Goal: Use online tool/utility: Use online tool/utility

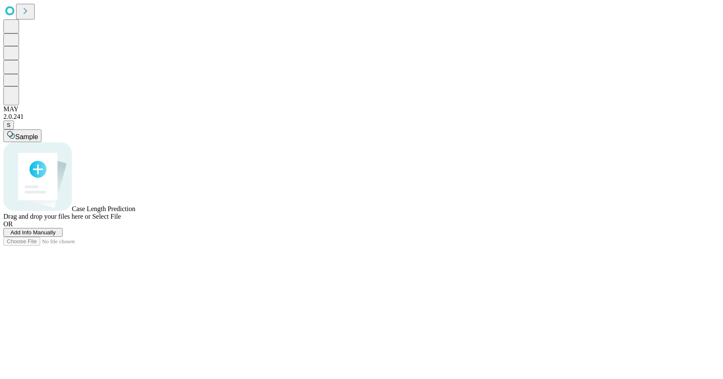
click at [63, 237] on button "Add Info Manually" at bounding box center [32, 232] width 59 height 9
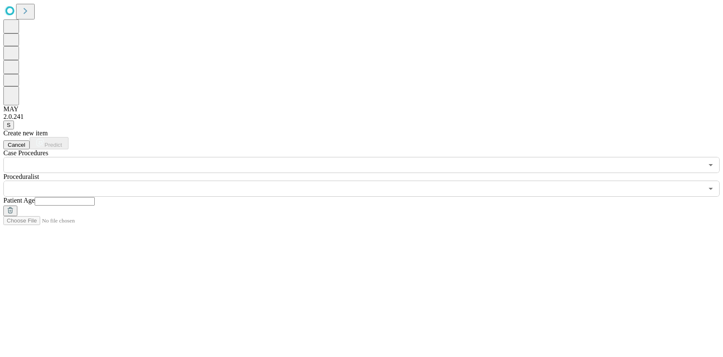
click at [356, 170] on div "Create new item Cancel Predict Case Procedures ​ Proceduralist ​ Patient Age" at bounding box center [361, 172] width 717 height 87
click at [170, 157] on input "text" at bounding box center [353, 165] width 700 height 16
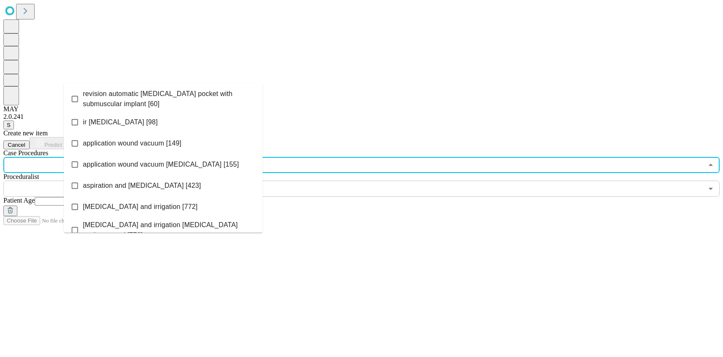
click at [79, 120] on icon at bounding box center [75, 122] width 8 height 8
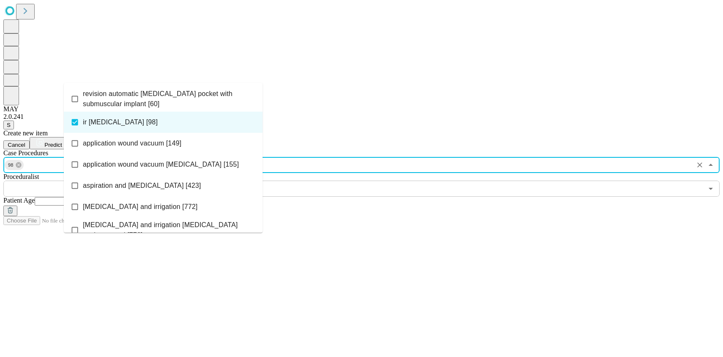
click at [369, 161] on div "Create new item Cancel Predict Case Procedures 98 ​ Proceduralist ​ Patient Age" at bounding box center [361, 172] width 717 height 87
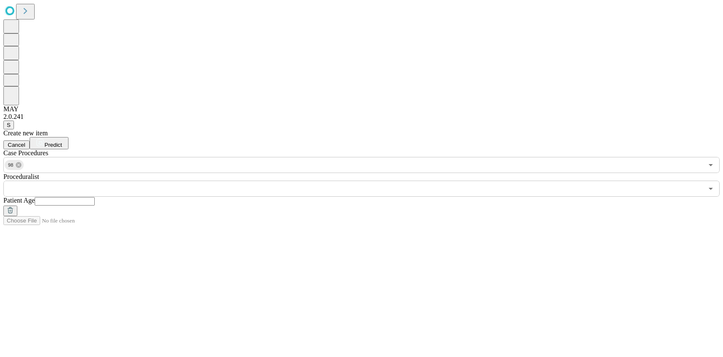
click at [300, 181] on input "text" at bounding box center [353, 189] width 700 height 16
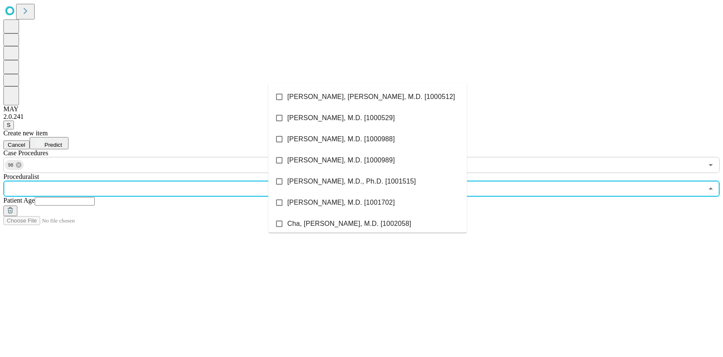
click at [283, 100] on icon at bounding box center [279, 97] width 6 height 6
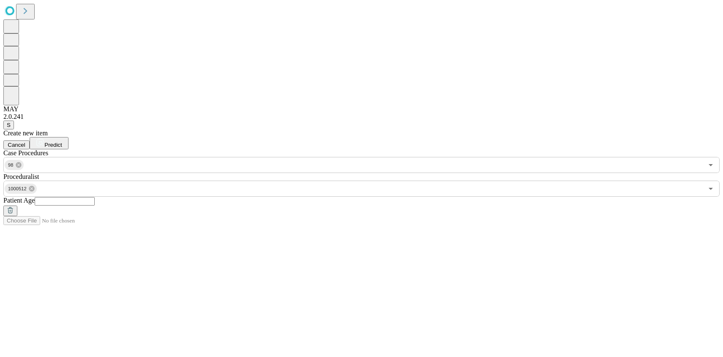
click at [509, 151] on div "Create new item Cancel Predict Case Procedures 98 ​ Proceduralist 1000512 ​ Pat…" at bounding box center [361, 172] width 717 height 87
click at [95, 197] on input "text" at bounding box center [65, 201] width 60 height 8
type input "**"
click at [62, 142] on span "Predict" at bounding box center [52, 145] width 17 height 6
